Goal: Task Accomplishment & Management: Manage account settings

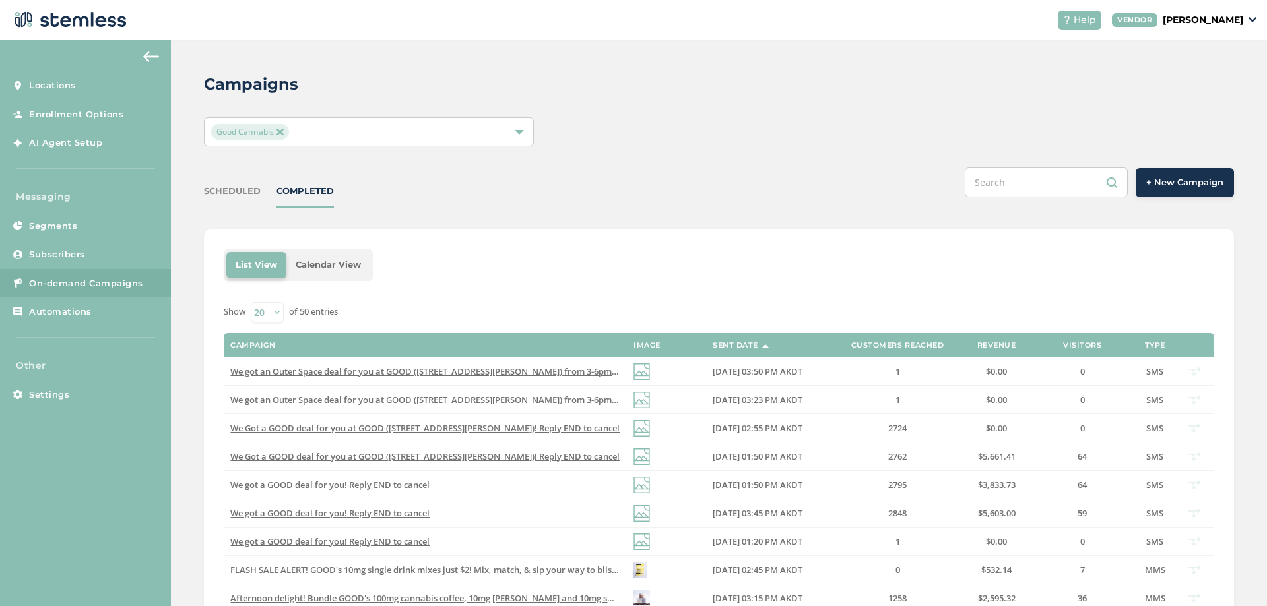
click at [210, 305] on div "List View Calendar View Show 20 50 100 of 50 entries Campaign Image Sent Date C…" at bounding box center [719, 587] width 1030 height 715
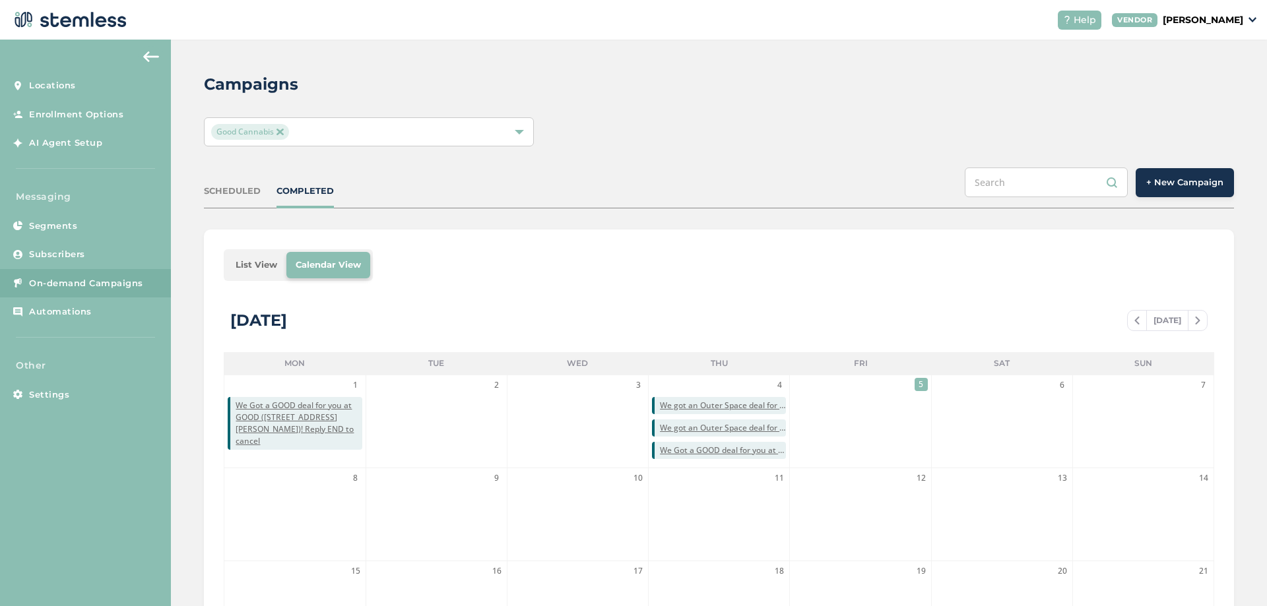
click at [276, 257] on li "List View" at bounding box center [256, 265] width 60 height 26
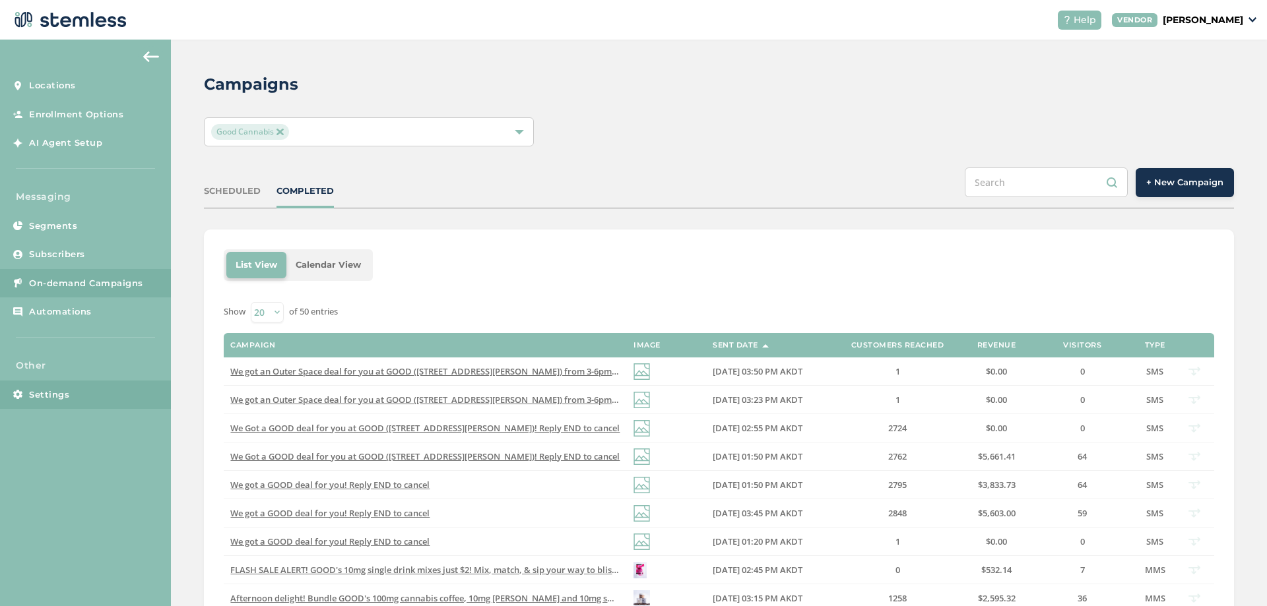
click at [54, 404] on link "Settings" at bounding box center [85, 395] width 171 height 29
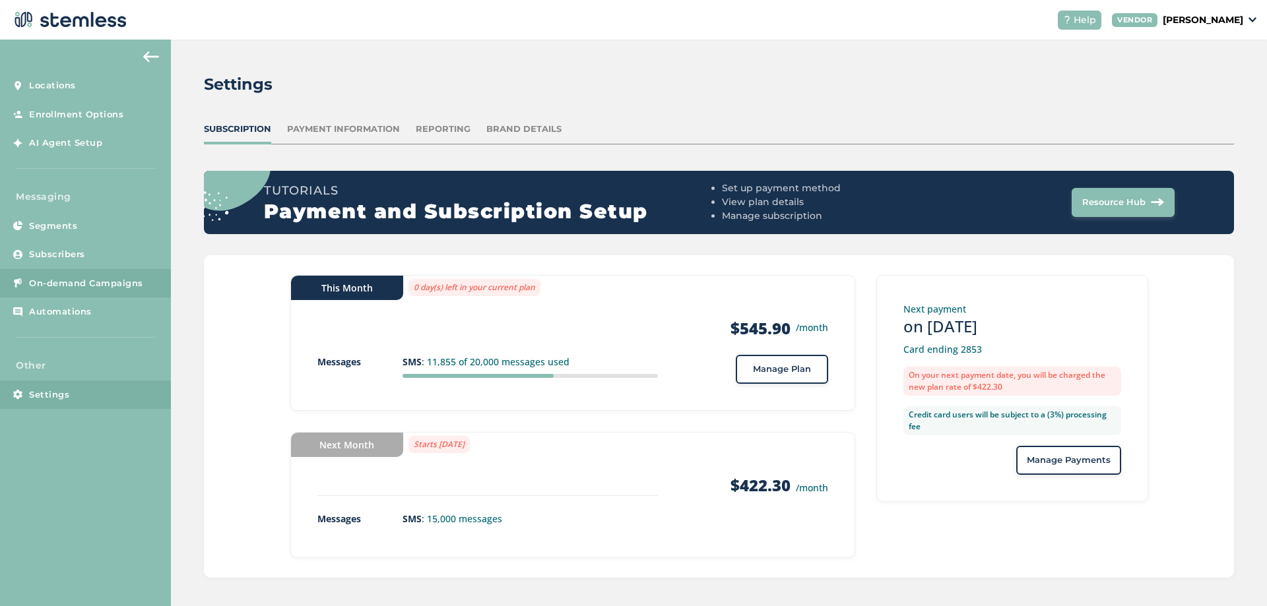
click at [67, 284] on span "On-demand Campaigns" at bounding box center [86, 283] width 114 height 13
